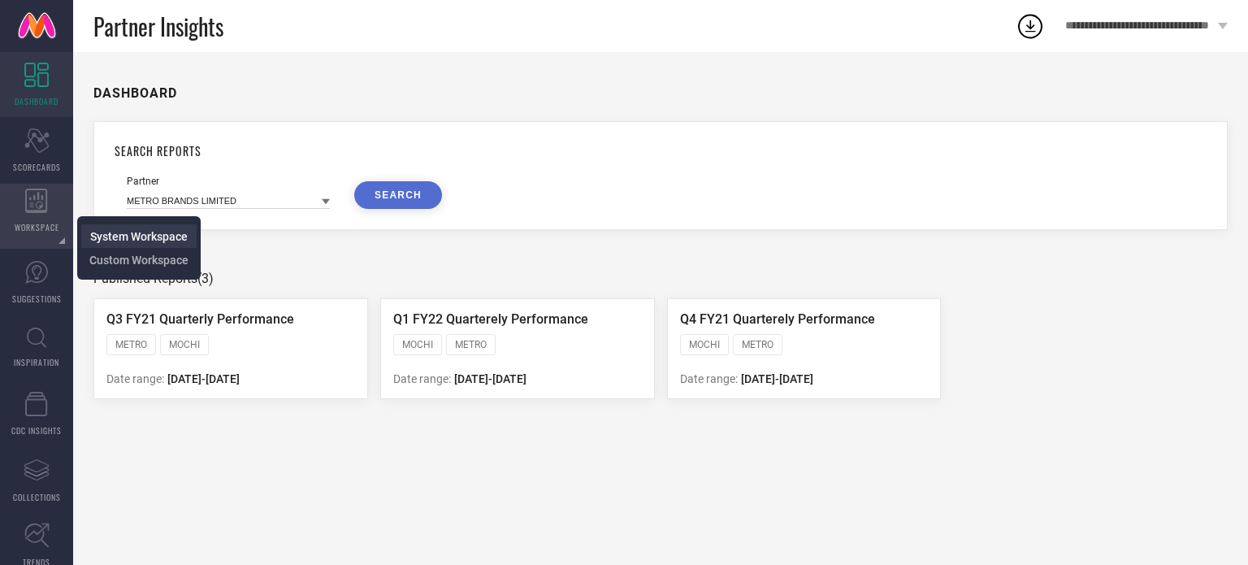
click at [123, 233] on span "System Workspace" at bounding box center [139, 236] width 98 height 13
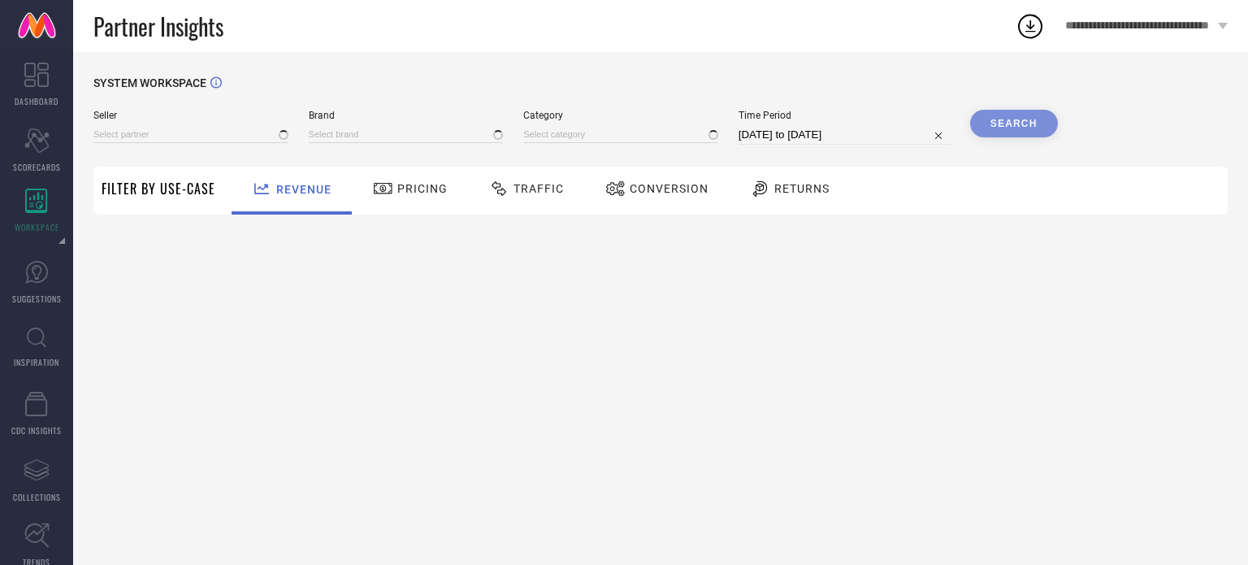
type input "All"
type input "1 STOP FASHION"
type input "All"
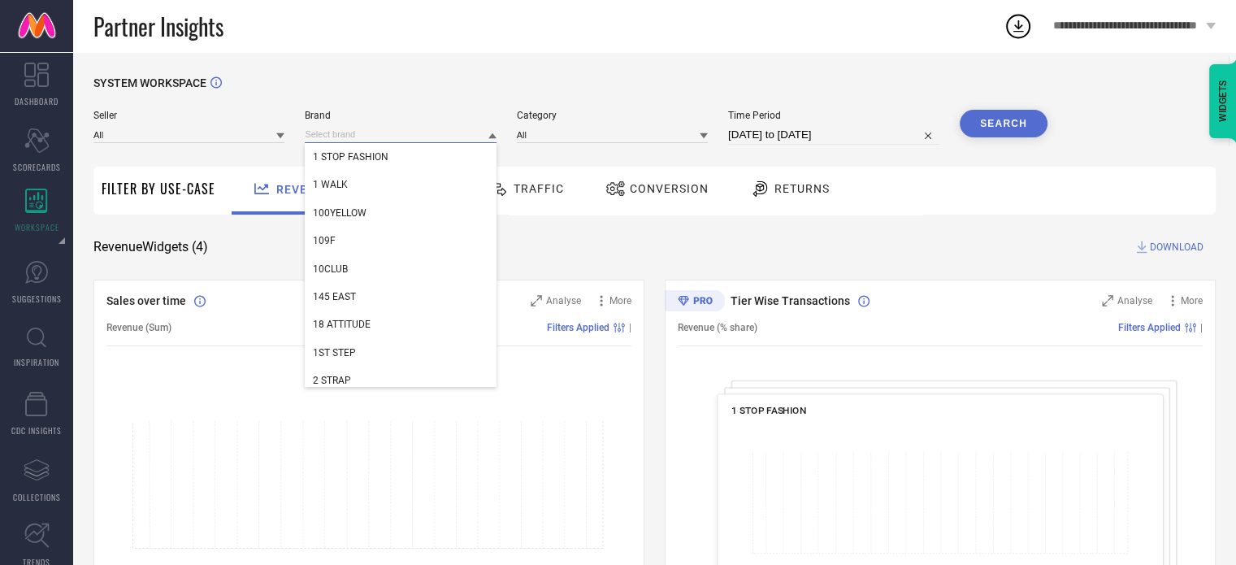
click at [350, 132] on input at bounding box center [400, 134] width 191 height 17
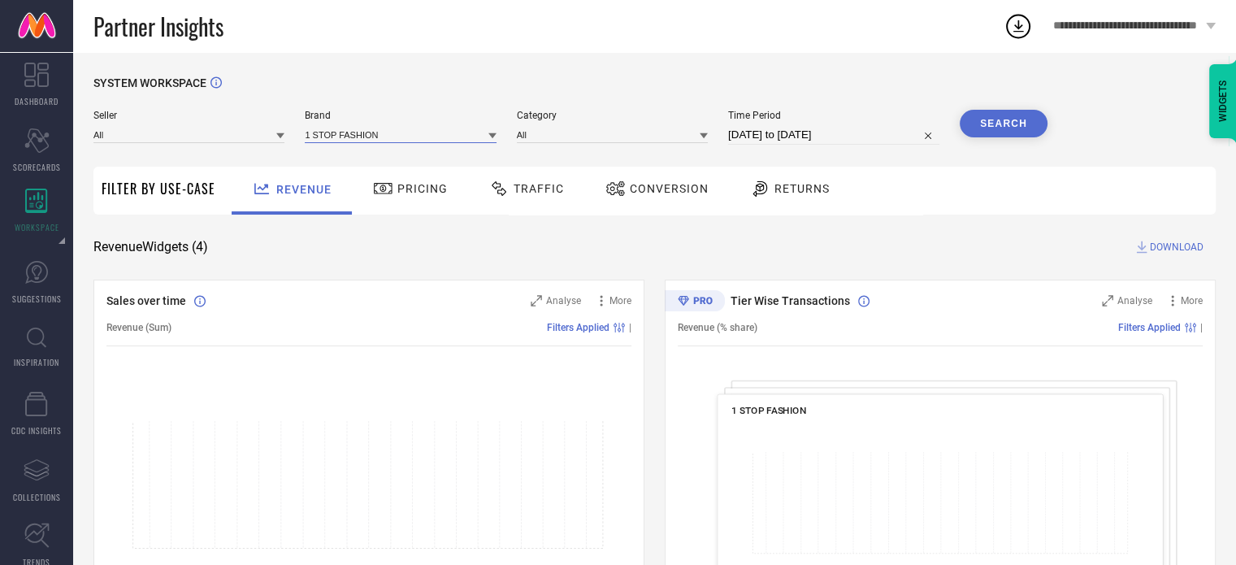
click at [350, 138] on input at bounding box center [400, 134] width 191 height 17
type input "panchh"
click at [345, 166] on div "PANCHHI" at bounding box center [400, 157] width 191 height 28
select select "7"
select select "2025"
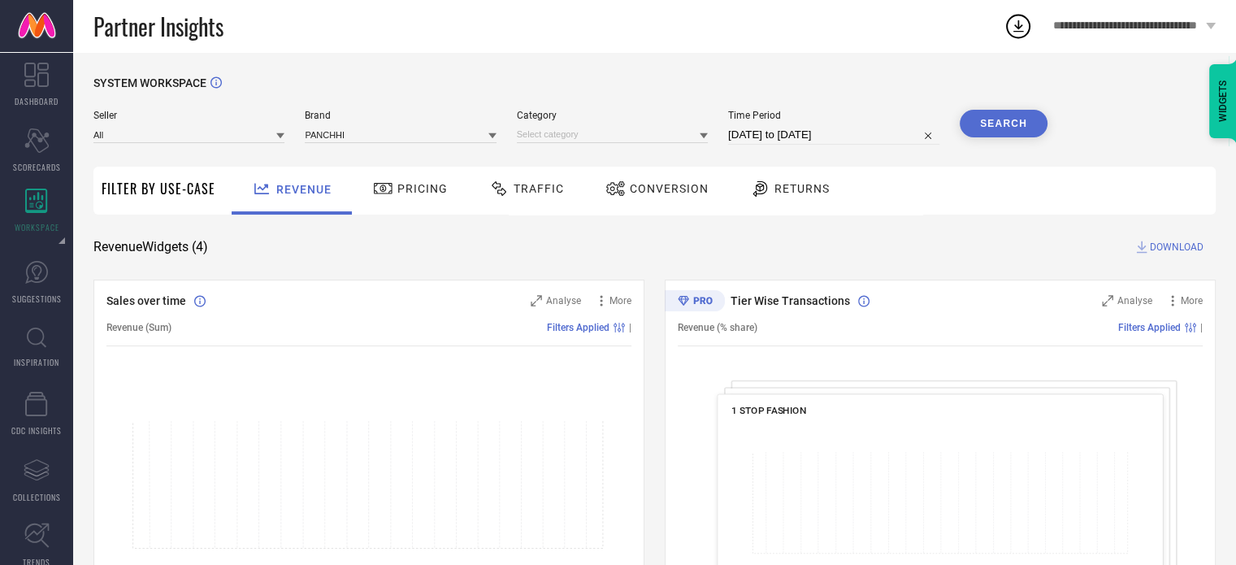
select select "8"
select select "2025"
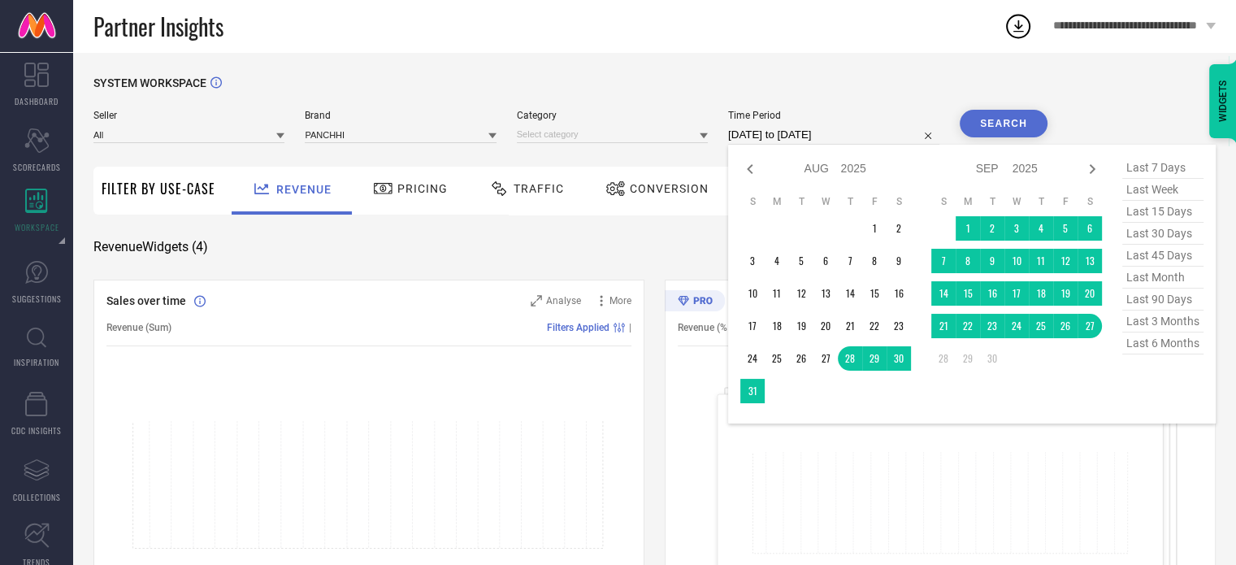
click at [812, 136] on input "[DATE] to [DATE]" at bounding box center [833, 135] width 211 height 20
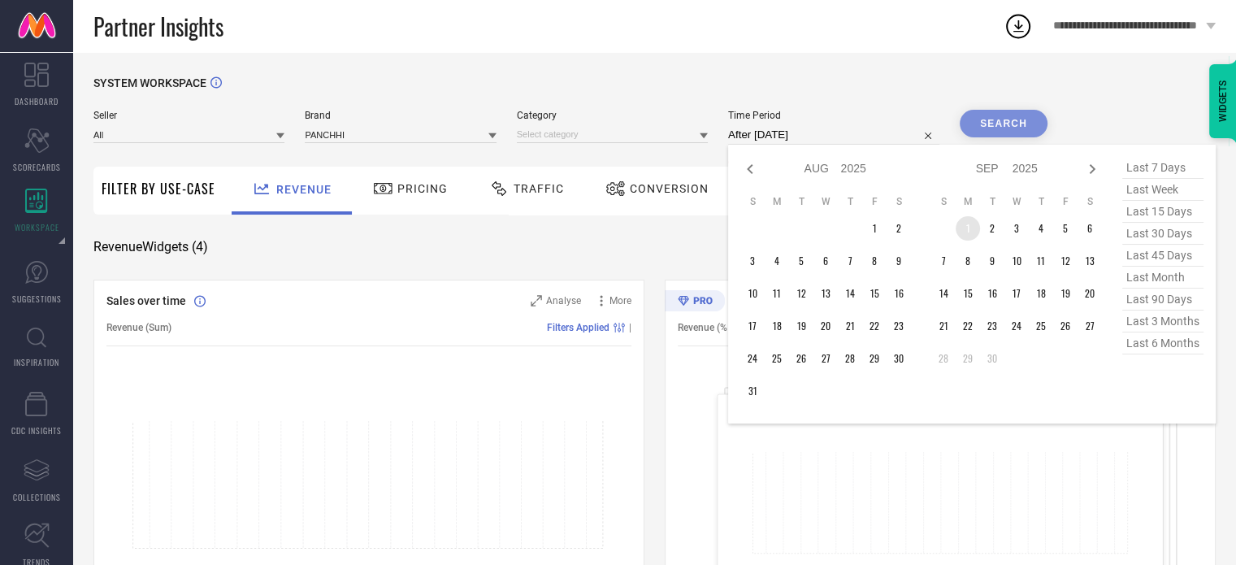
click at [964, 231] on td "1" at bounding box center [968, 228] width 24 height 24
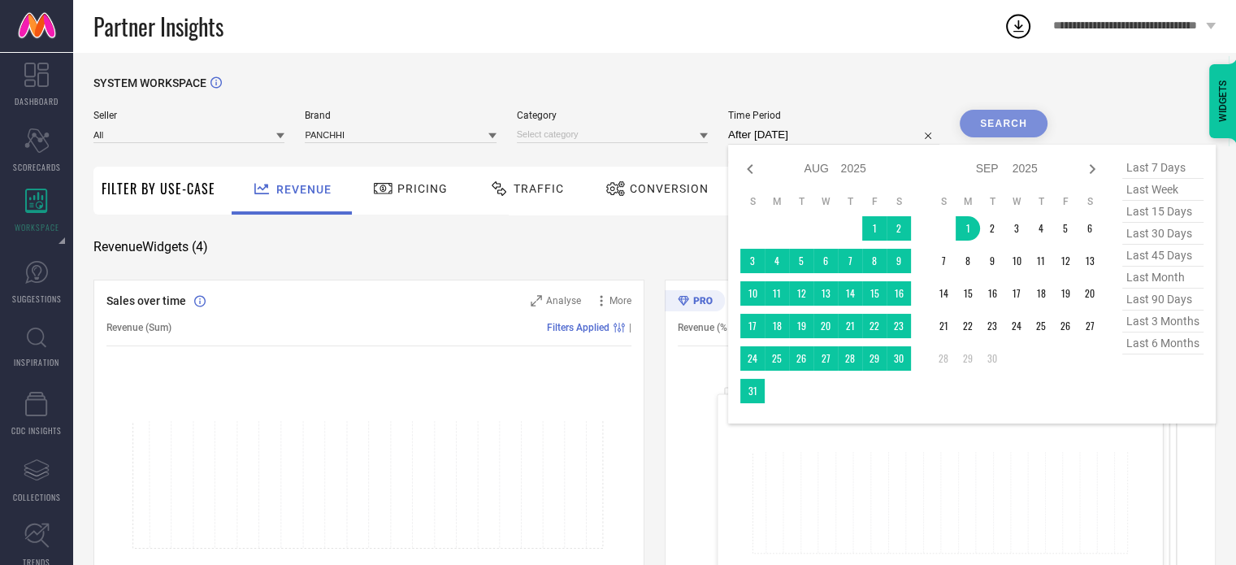
click at [1104, 319] on div "Jan Feb Mar Apr May Jun [DATE] Aug Sep Oct Nov [DATE] 2016 2017 2018 2019 2020 …" at bounding box center [971, 284] width 463 height 254
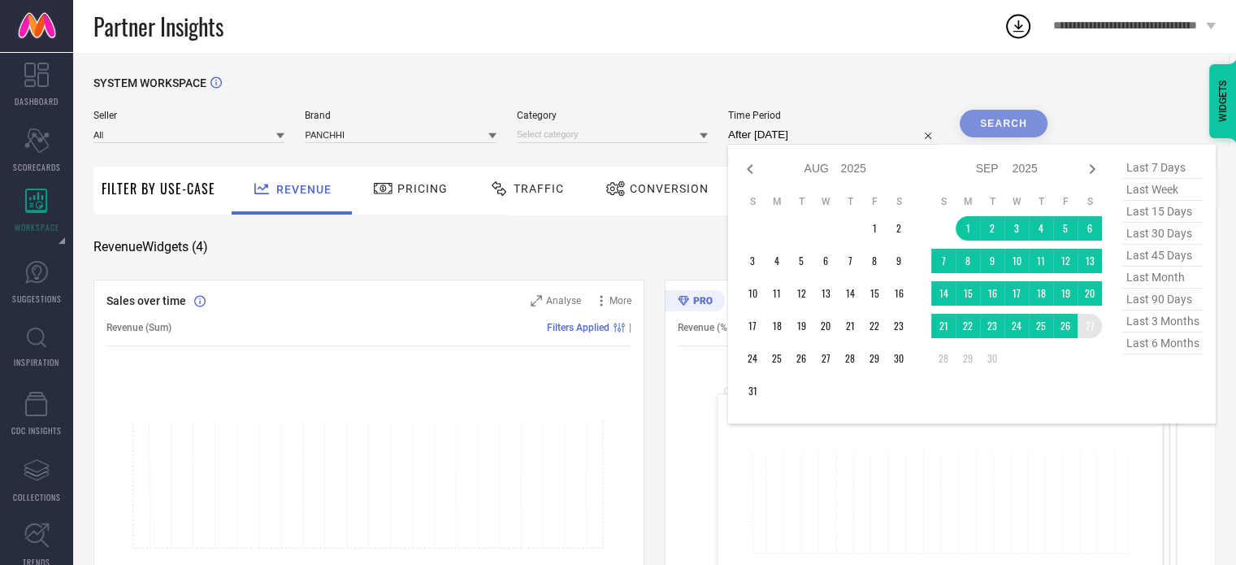
type input "[DATE] to [DATE]"
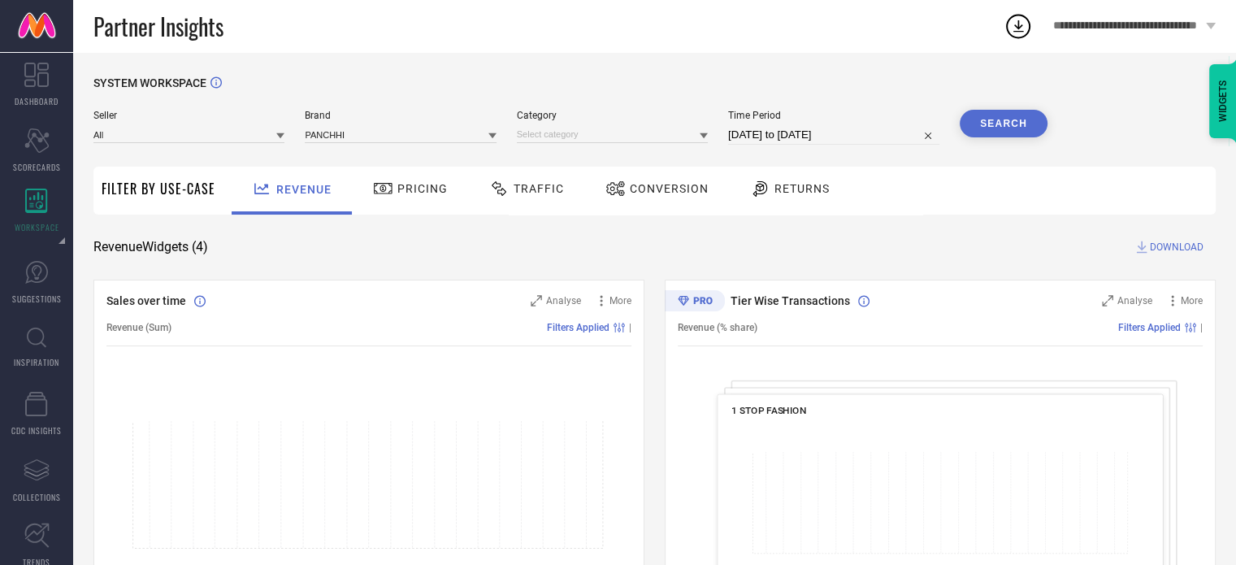
click at [993, 128] on button "Search" at bounding box center [1004, 124] width 88 height 28
click at [997, 119] on div "Search" at bounding box center [1004, 124] width 88 height 28
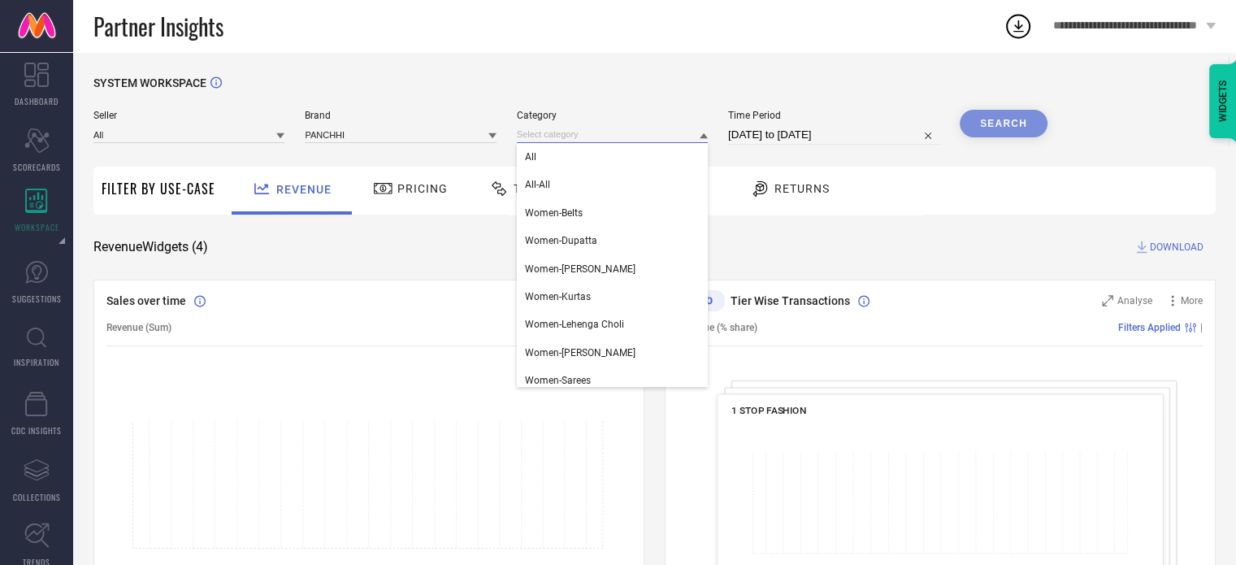
click at [585, 139] on input at bounding box center [612, 134] width 191 height 17
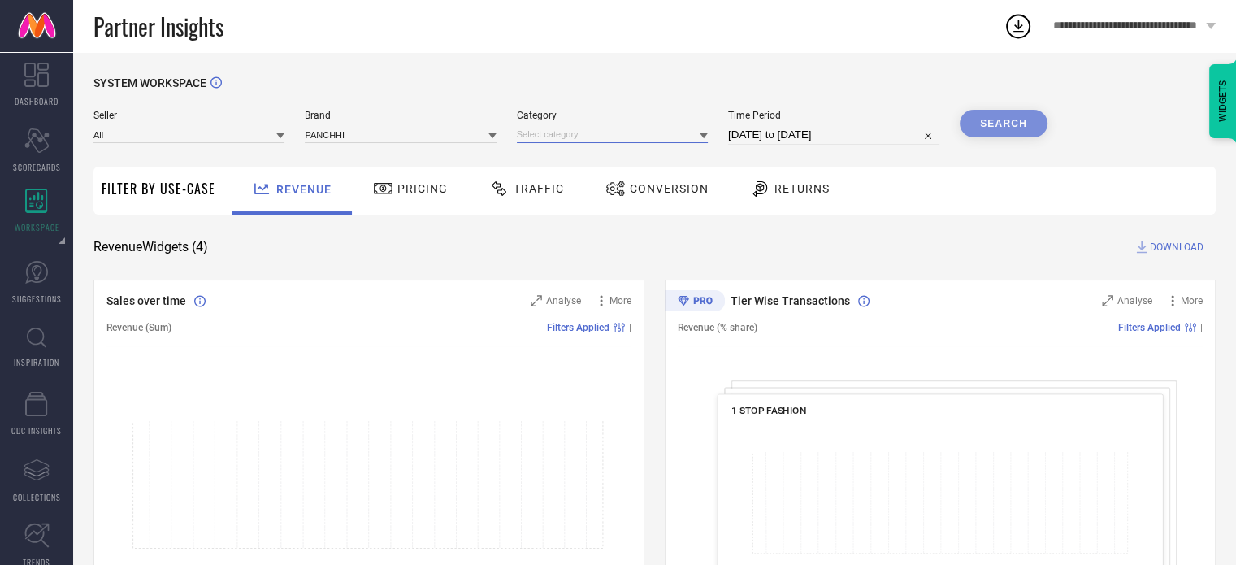
click at [558, 135] on input at bounding box center [612, 134] width 191 height 17
type input "e"
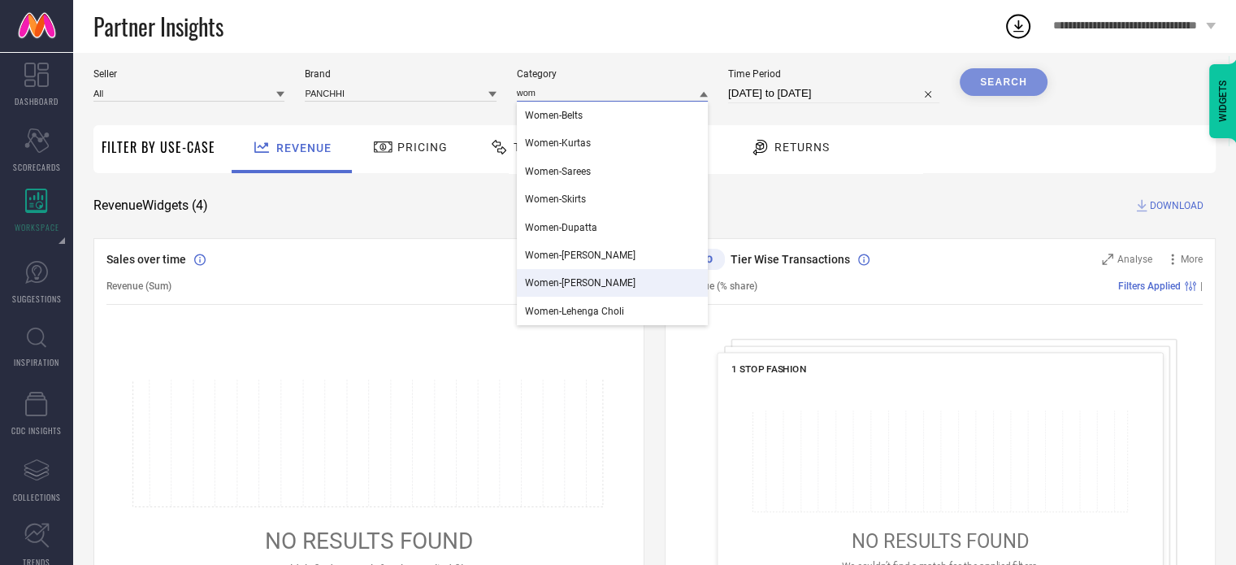
scroll to position [42, 0]
type input "wom"
click at [591, 306] on span "Women-Lehenga Choli" at bounding box center [574, 310] width 99 height 11
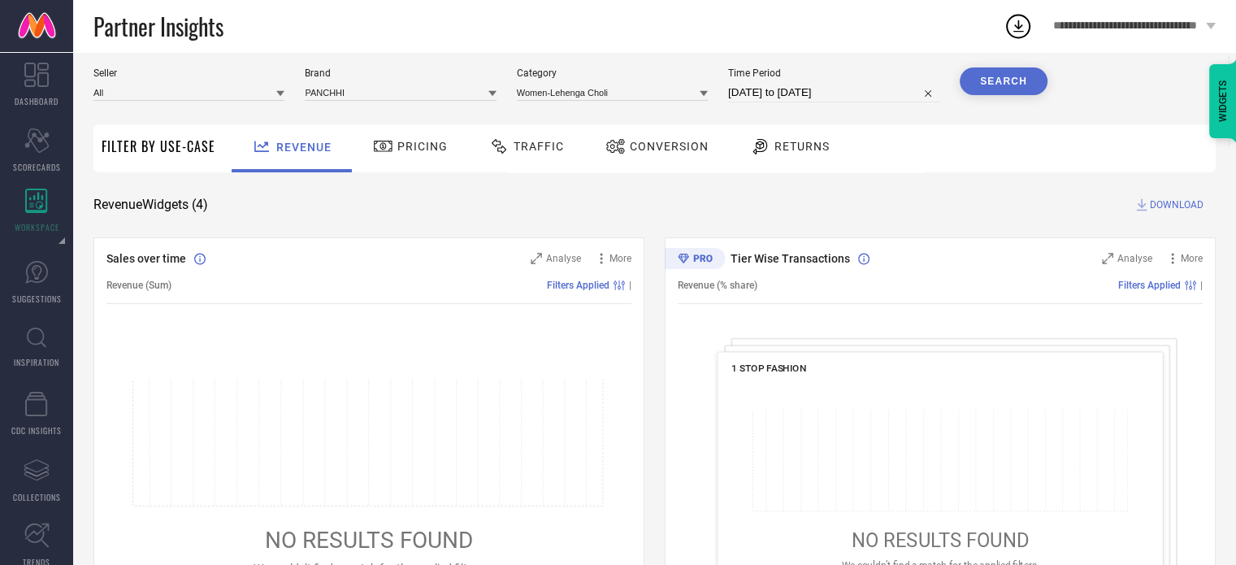
click at [977, 85] on button "Search" at bounding box center [1004, 81] width 88 height 28
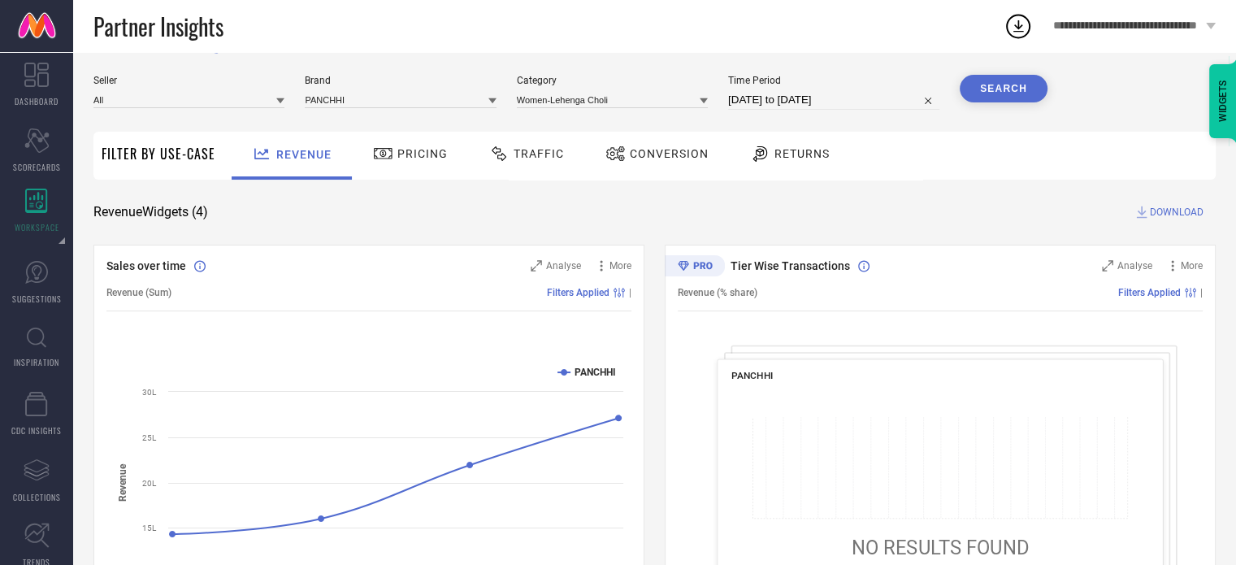
scroll to position [0, 0]
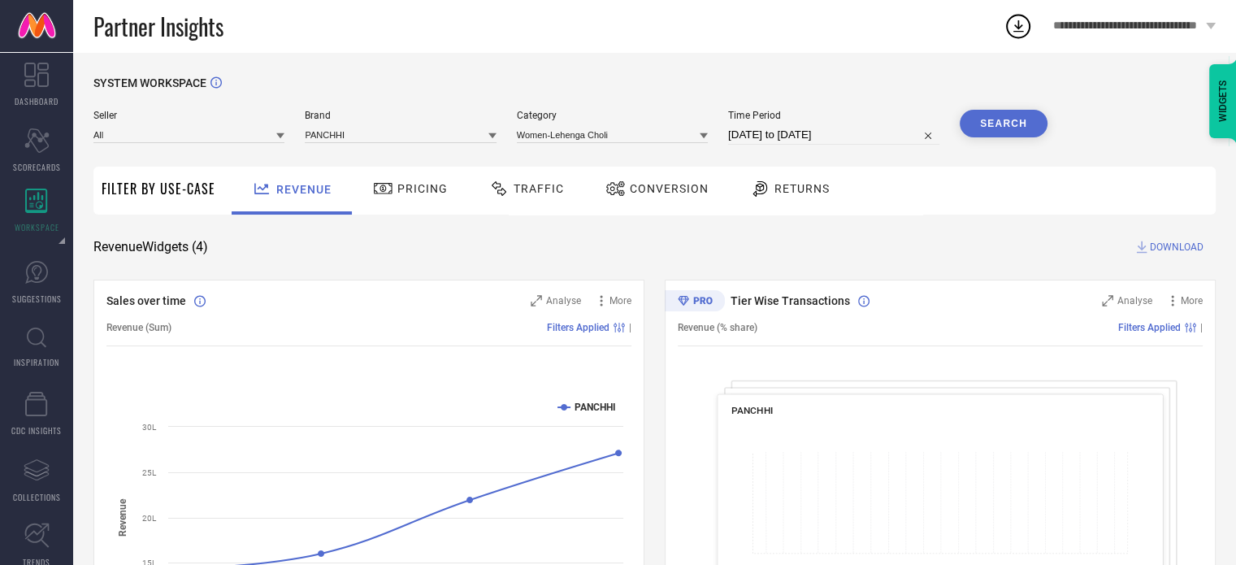
select select "8"
select select "2025"
select select "9"
select select "2025"
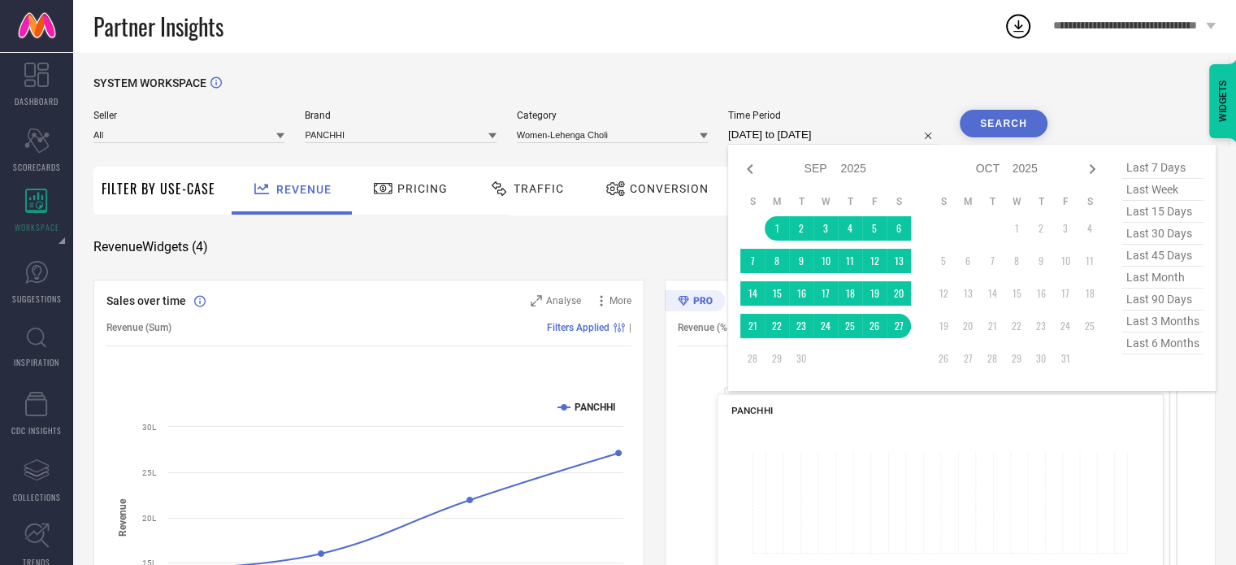
click at [852, 138] on input "[DATE] to [DATE]" at bounding box center [833, 135] width 211 height 20
click at [741, 171] on icon at bounding box center [750, 169] width 20 height 20
select select "7"
select select "2025"
select select "8"
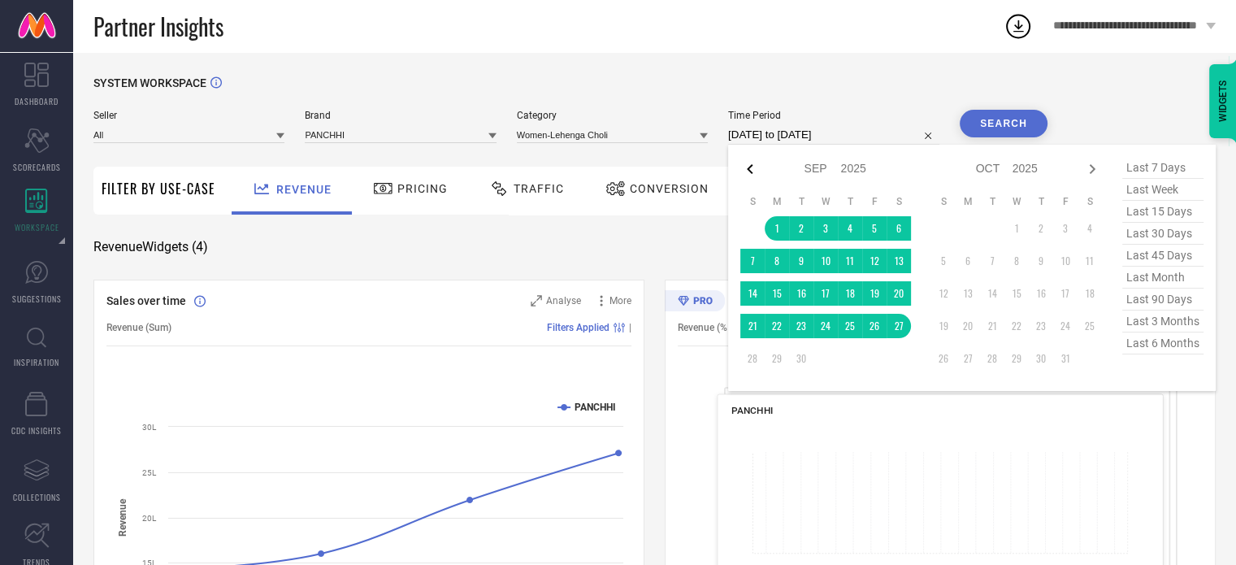
select select "2025"
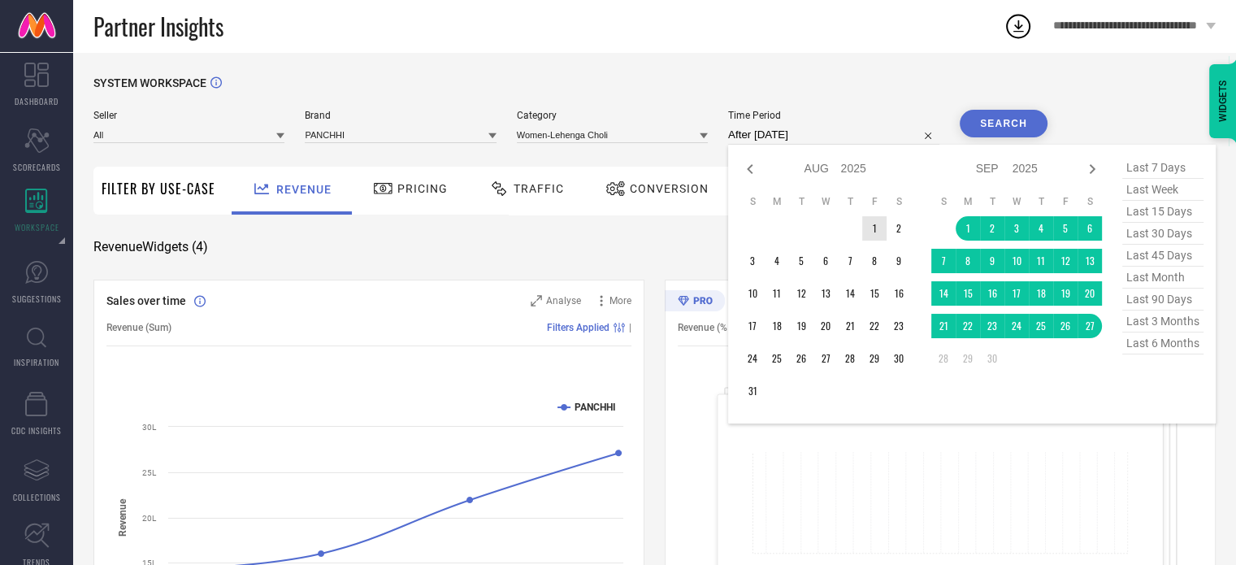
click at [873, 232] on td "1" at bounding box center [874, 228] width 24 height 24
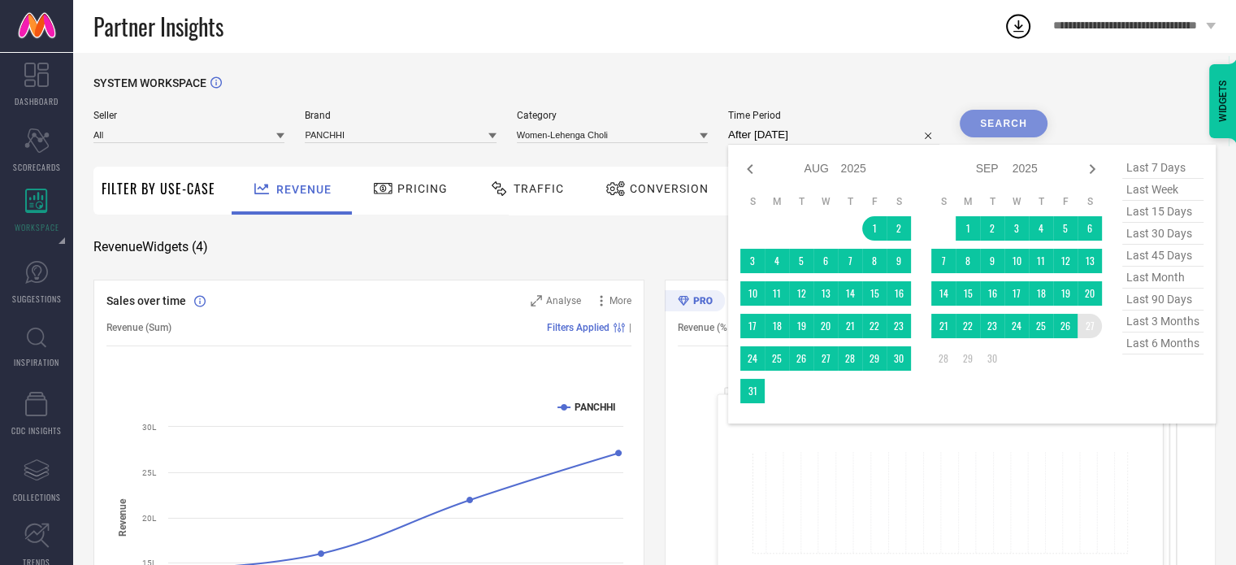
type input "[DATE] to [DATE]"
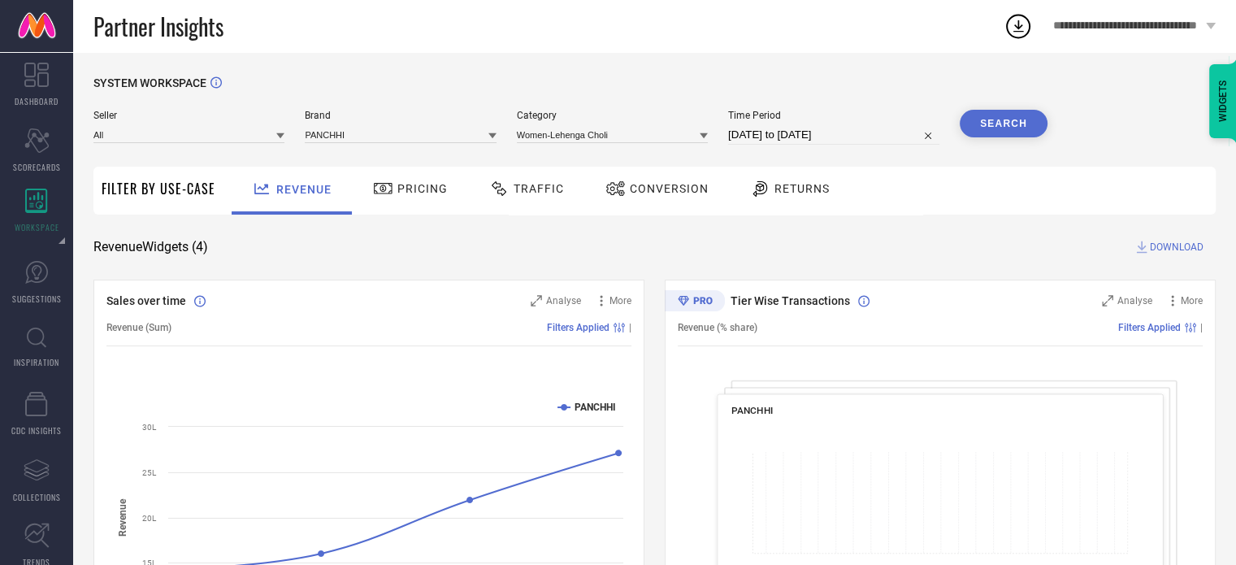
click at [1000, 123] on button "Search" at bounding box center [1004, 124] width 88 height 28
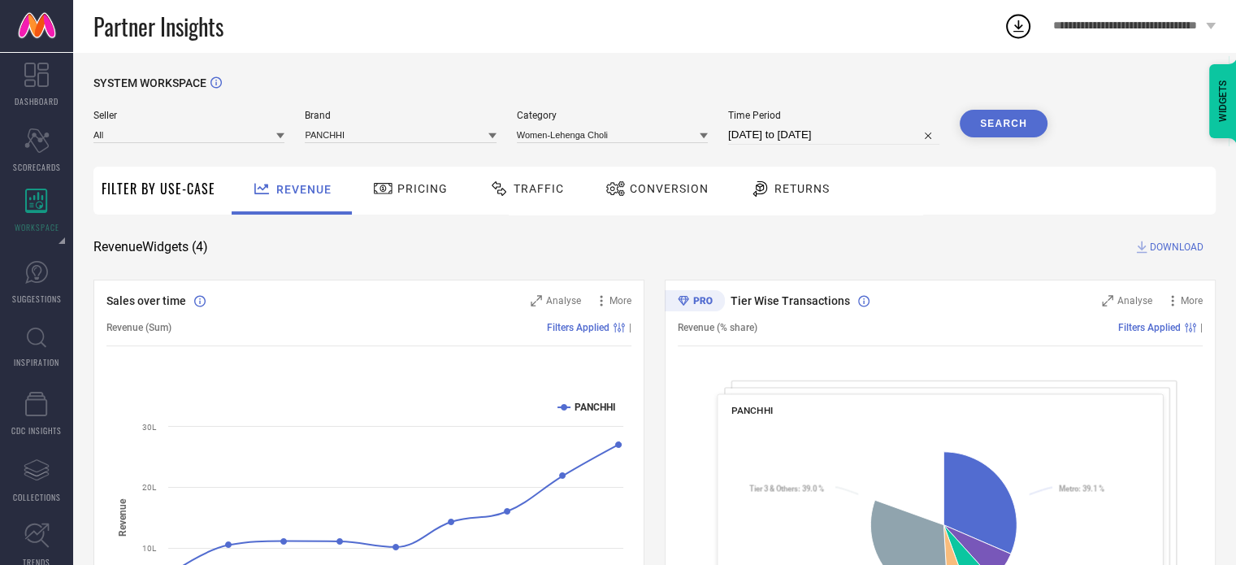
click at [801, 191] on span "Returns" at bounding box center [802, 188] width 55 height 13
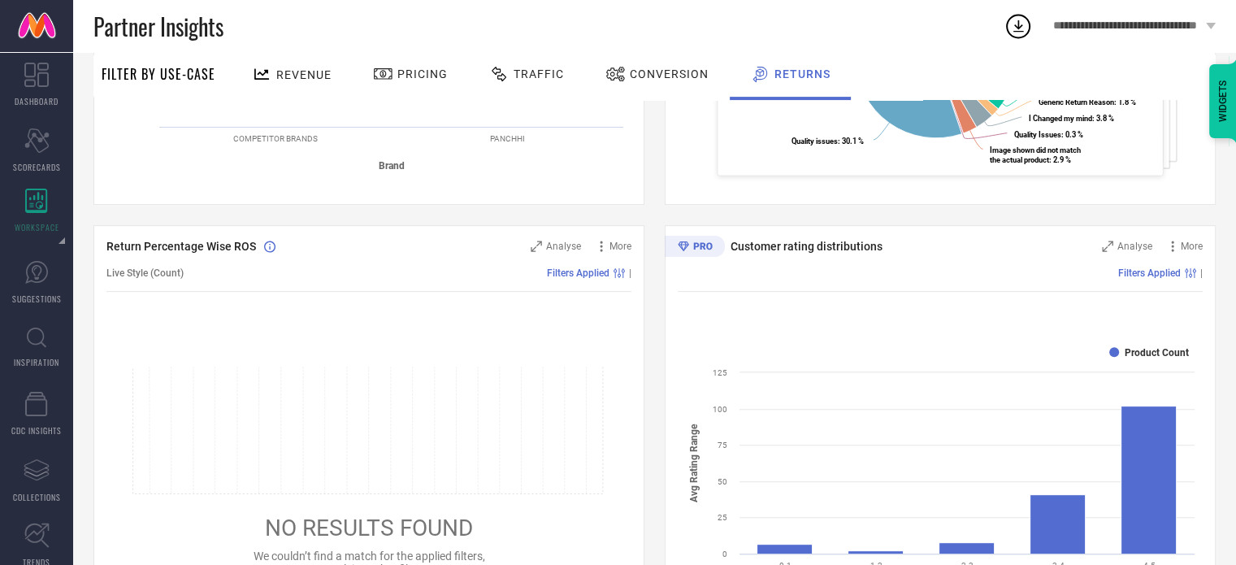
scroll to position [479, 0]
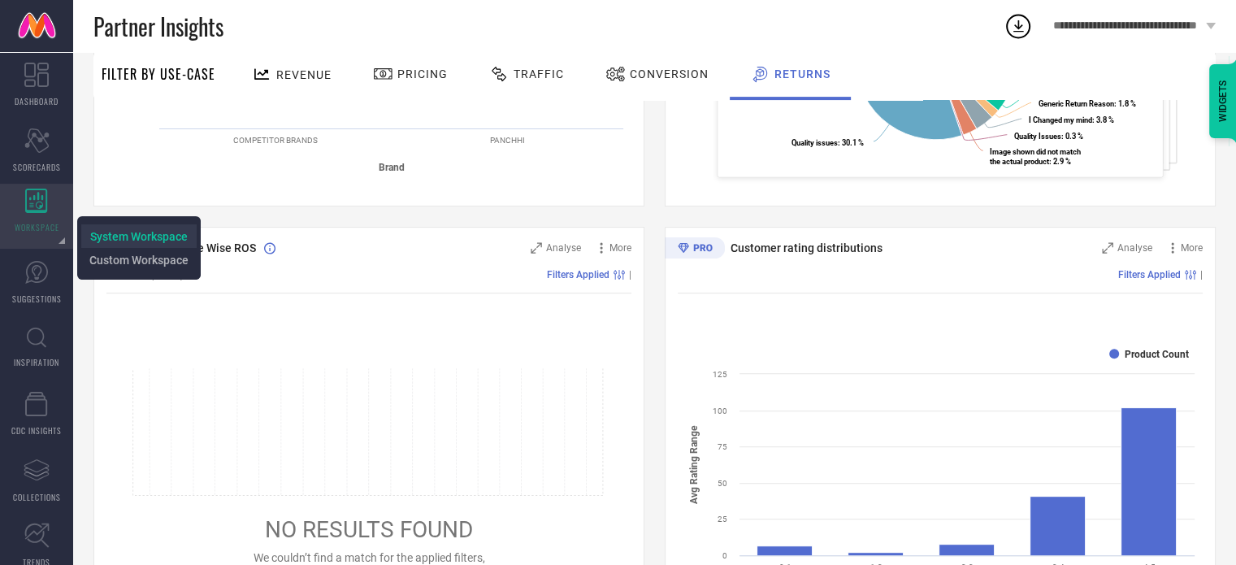
click at [114, 232] on span "System Workspace" at bounding box center [139, 236] width 98 height 13
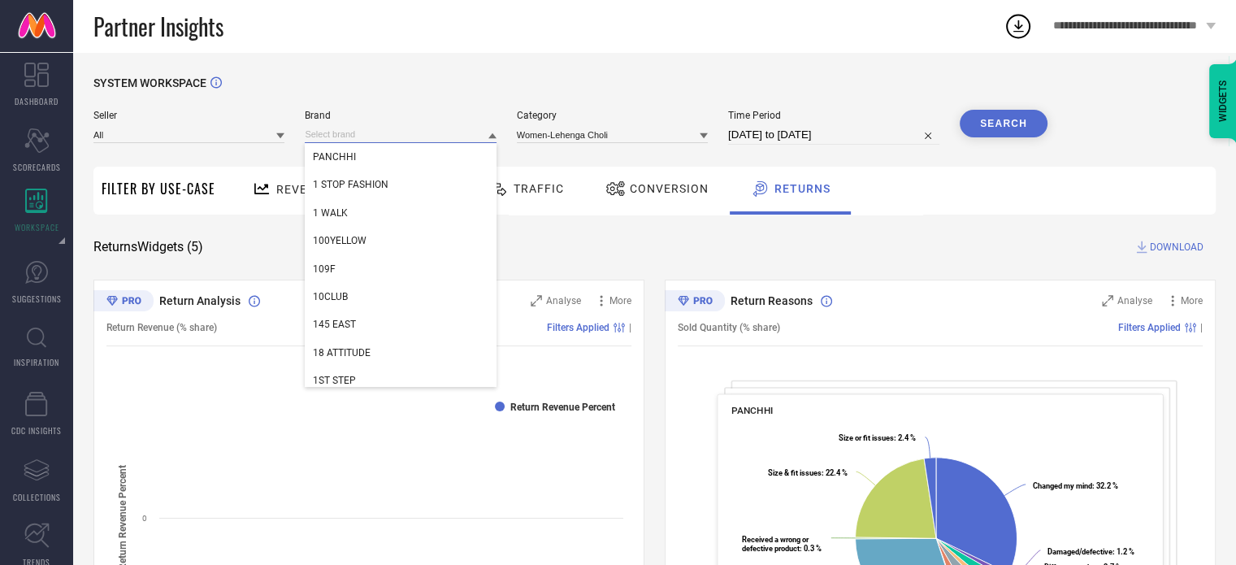
click at [333, 136] on input at bounding box center [400, 134] width 191 height 17
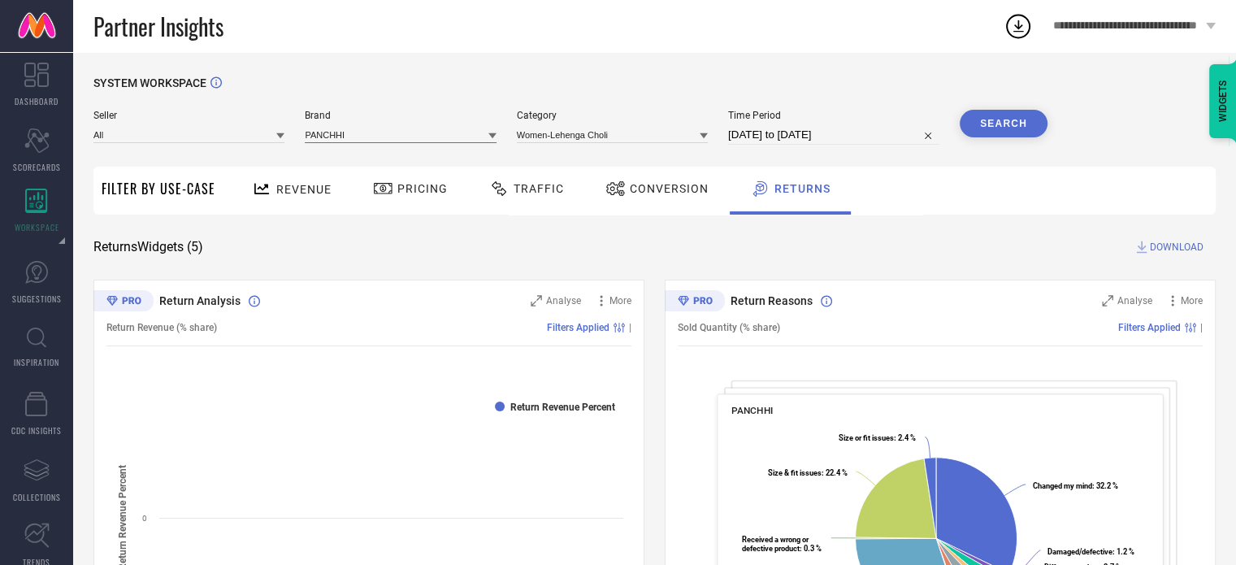
click at [332, 136] on input at bounding box center [400, 134] width 191 height 17
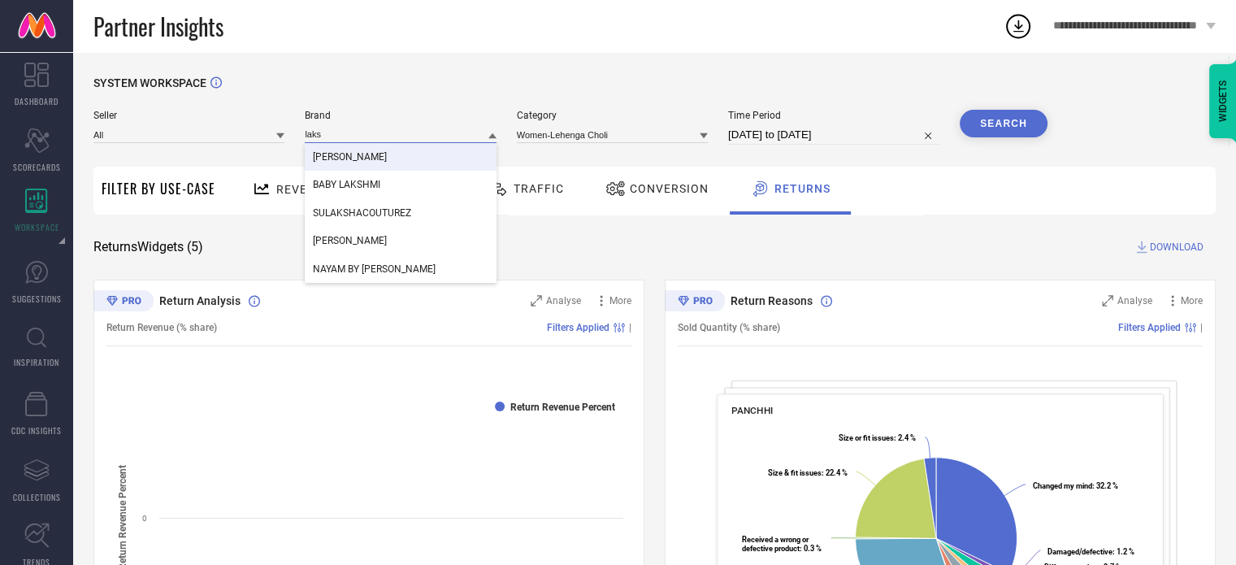
type input "laks"
click at [333, 155] on span "[PERSON_NAME]" at bounding box center [350, 156] width 74 height 11
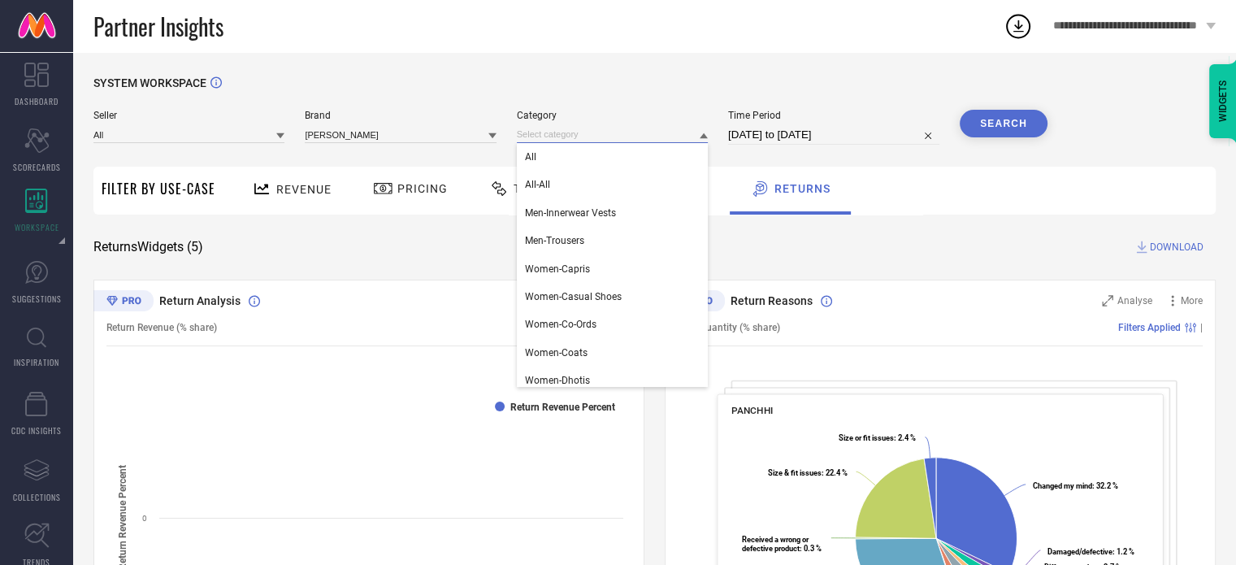
click at [692, 137] on input at bounding box center [612, 134] width 191 height 17
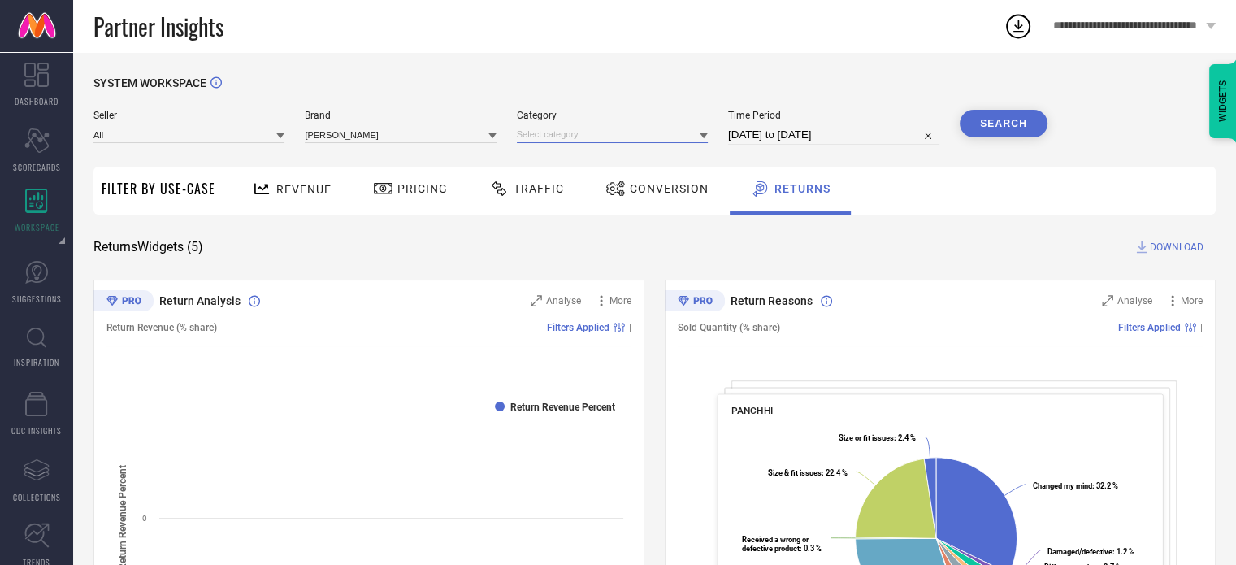
click at [672, 138] on input at bounding box center [612, 134] width 191 height 17
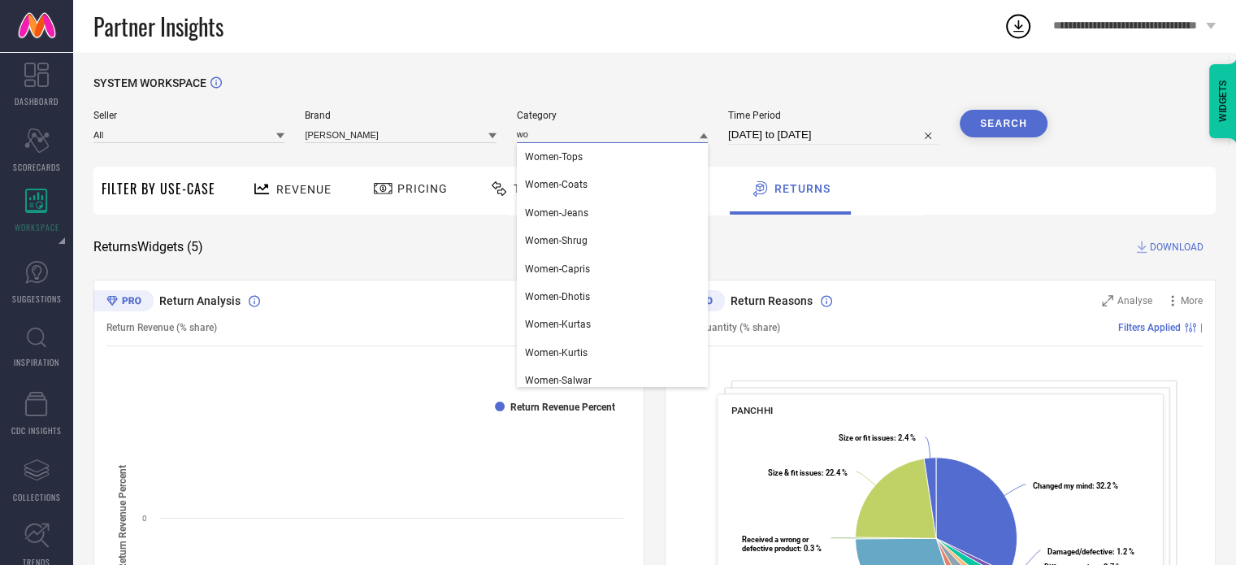
type input "w"
click at [631, 161] on div "All" at bounding box center [612, 157] width 191 height 28
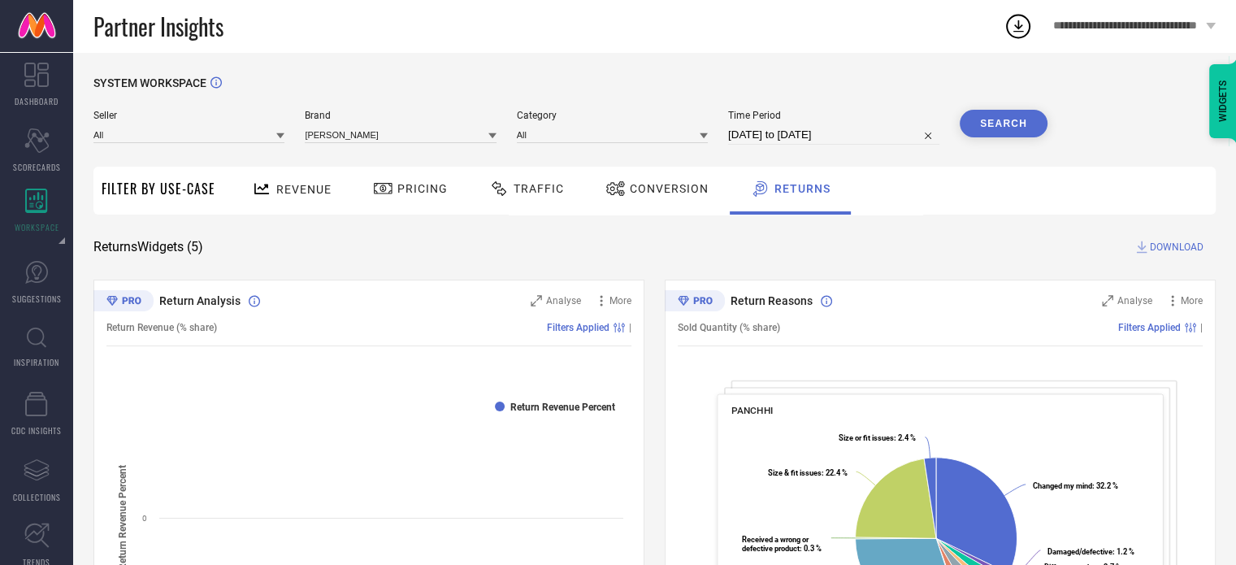
click at [996, 134] on button "Search" at bounding box center [1004, 124] width 88 height 28
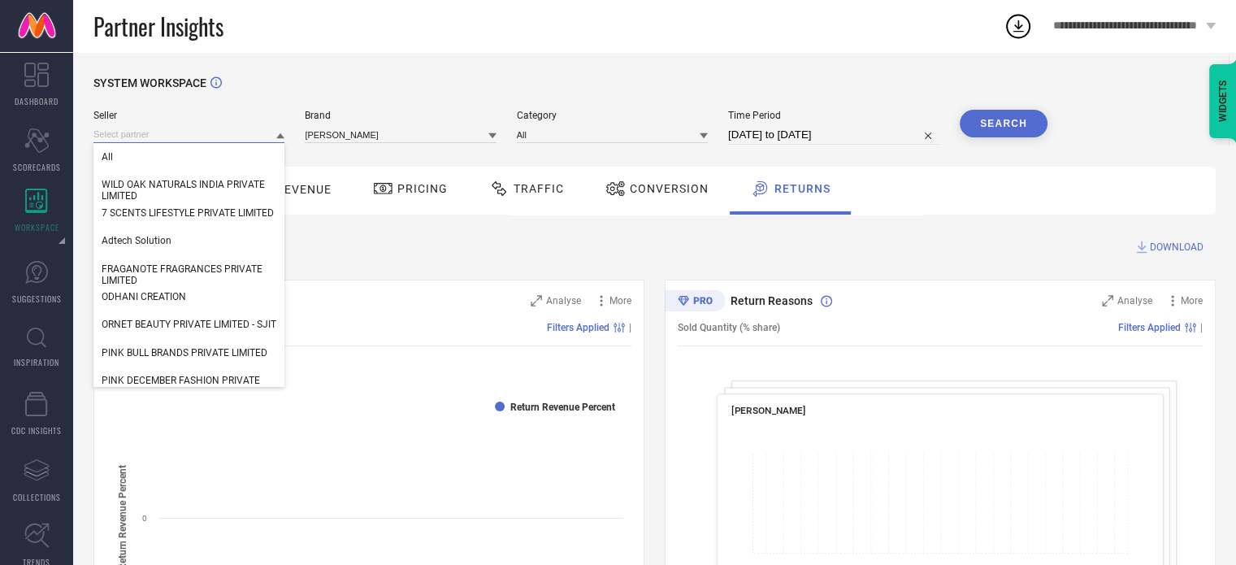
click at [273, 139] on input at bounding box center [188, 134] width 191 height 17
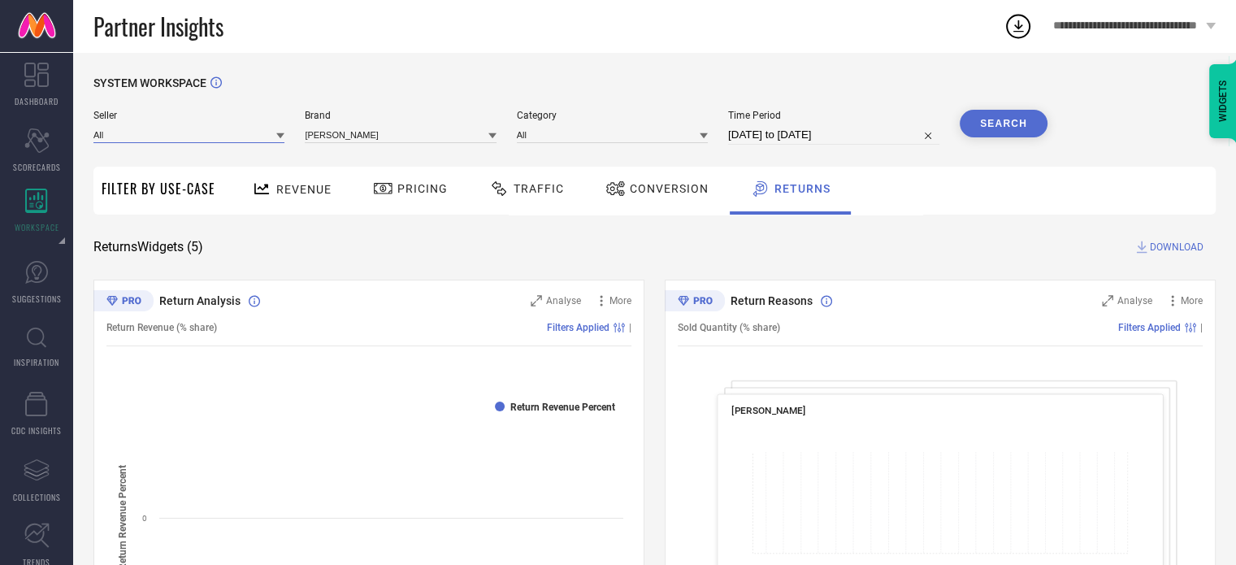
click at [273, 139] on input at bounding box center [188, 134] width 191 height 17
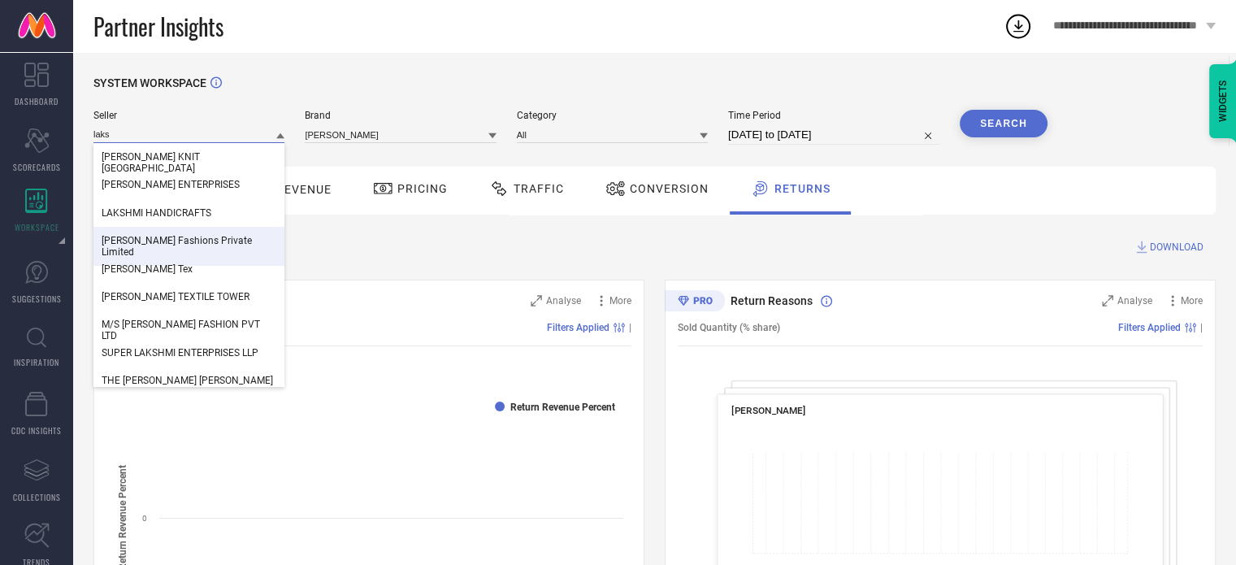
type input "laks"
click at [204, 237] on span "[PERSON_NAME] Fashions Private Limited" at bounding box center [189, 246] width 175 height 23
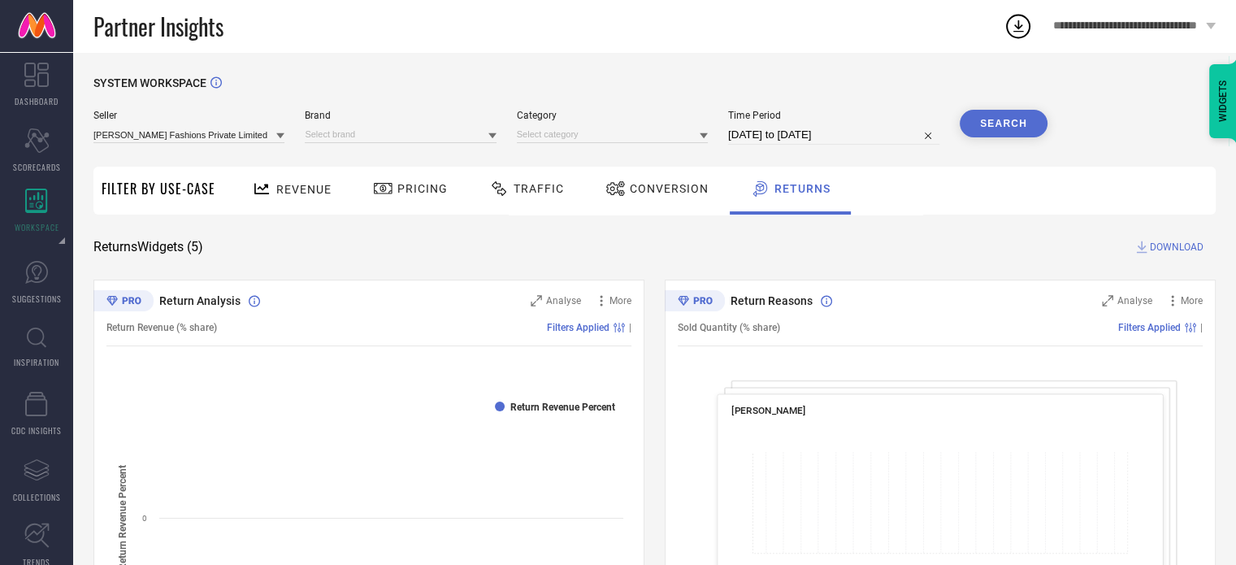
click at [985, 128] on button "Search" at bounding box center [1004, 124] width 88 height 28
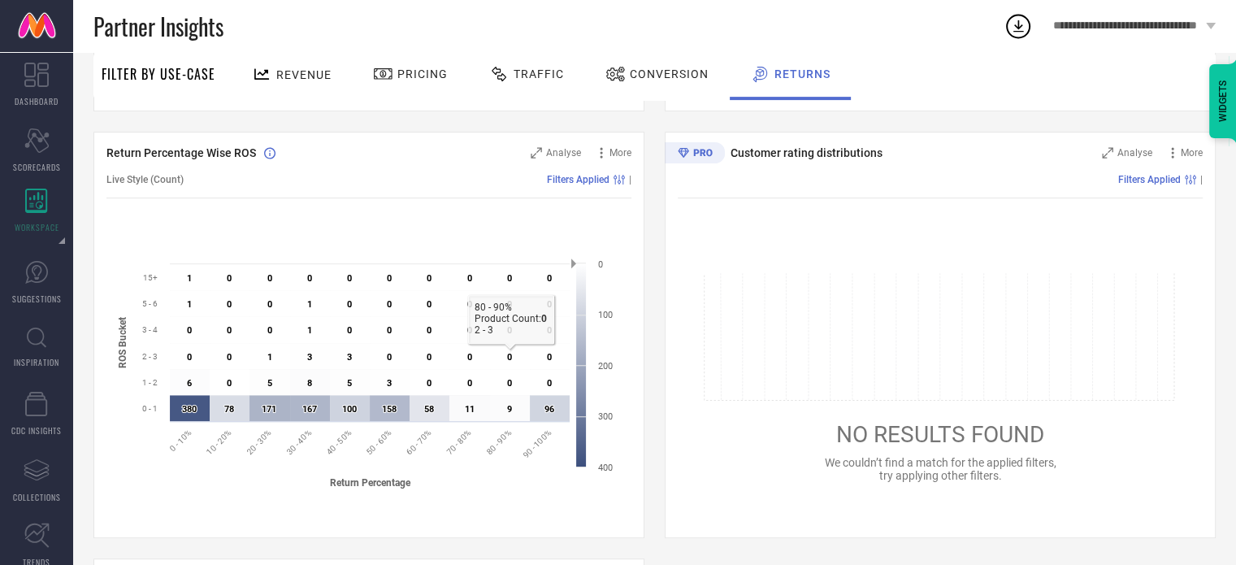
scroll to position [561, 0]
